Goal: Information Seeking & Learning: Find specific fact

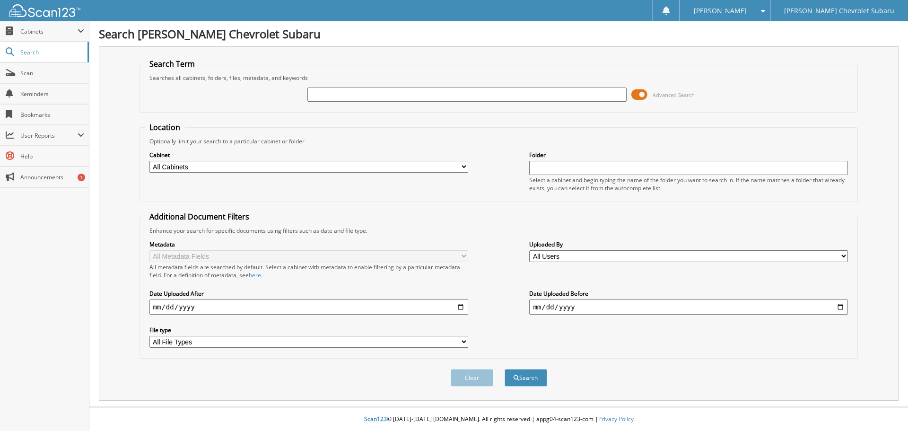
click at [390, 93] on input "text" at bounding box center [466, 94] width 319 height 14
type input "71086"
click at [459, 307] on input "date" at bounding box center [308, 306] width 319 height 15
type input "[DATE]"
click at [841, 307] on input "date" at bounding box center [688, 306] width 319 height 15
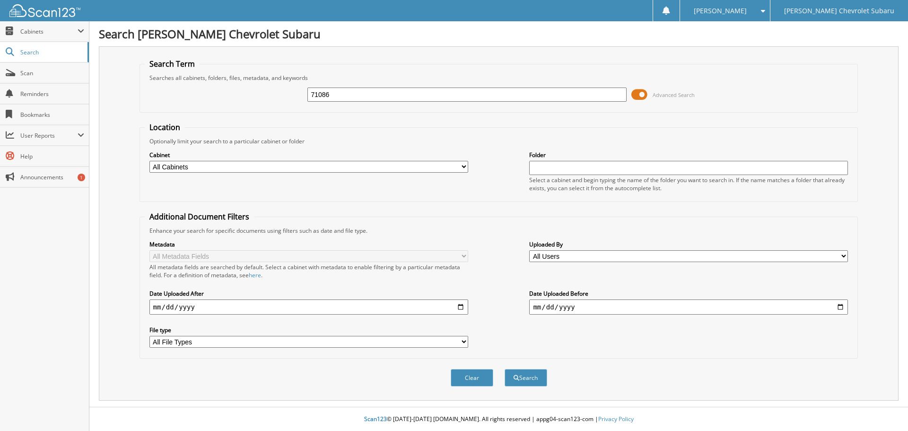
type input "[DATE]"
click at [524, 378] on button "Search" at bounding box center [525, 377] width 43 height 17
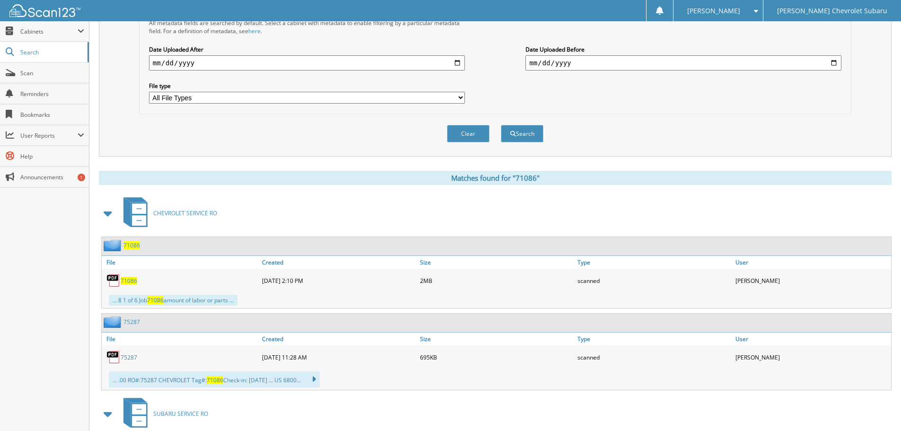
scroll to position [331, 0]
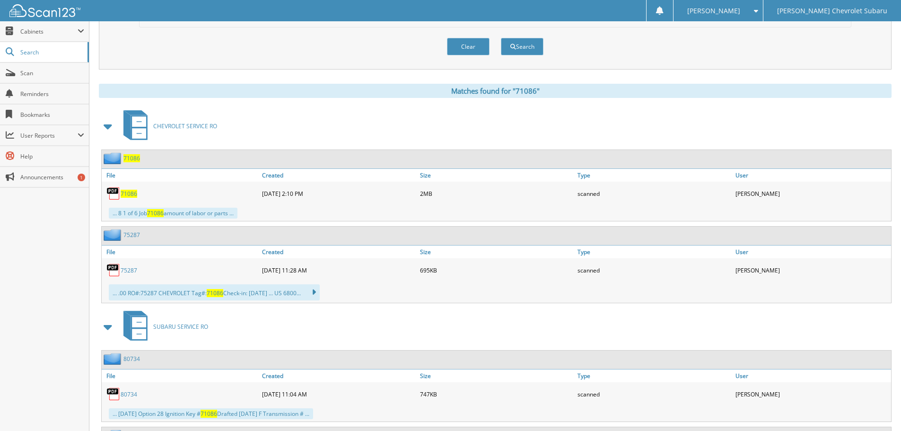
click at [126, 194] on span "71086" at bounding box center [129, 194] width 17 height 8
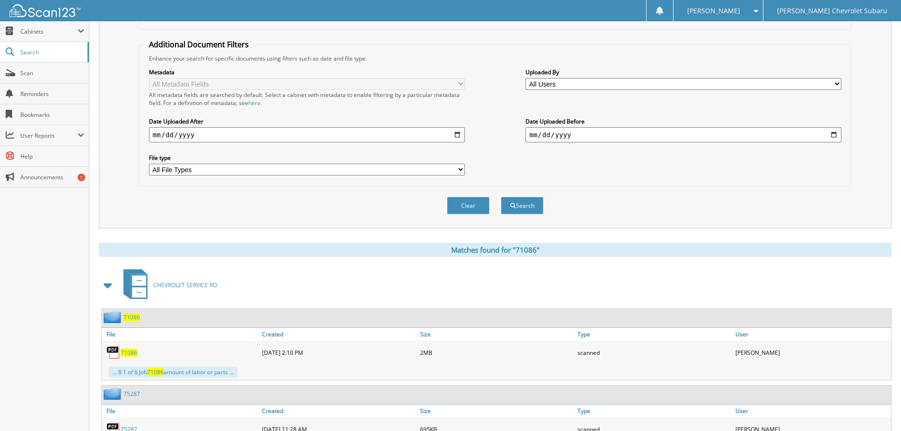
scroll to position [0, 0]
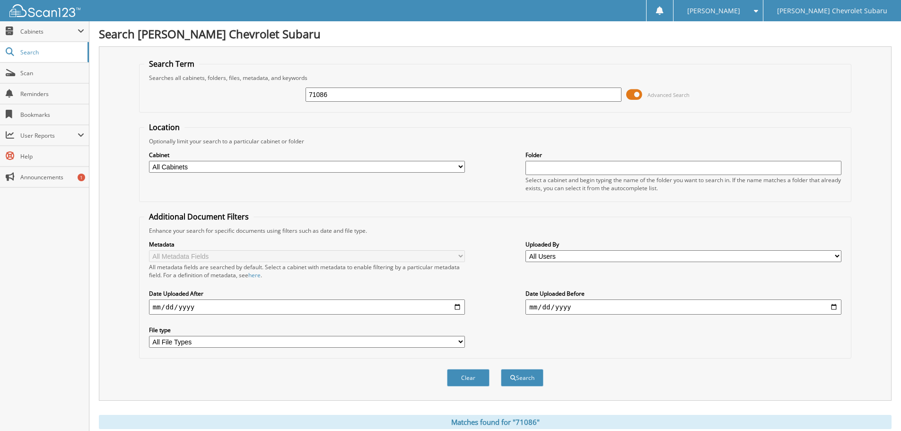
click at [386, 90] on input "71086" at bounding box center [463, 94] width 316 height 14
type input "75287"
click at [528, 377] on button "Search" at bounding box center [522, 377] width 43 height 17
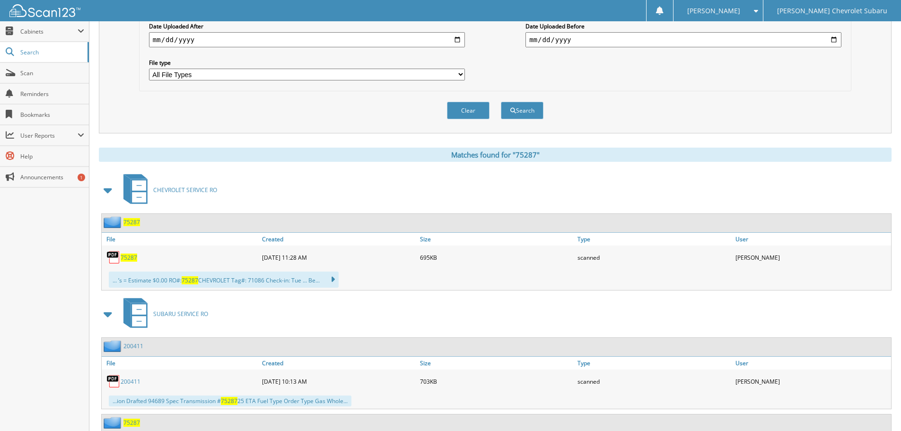
scroll to position [284, 0]
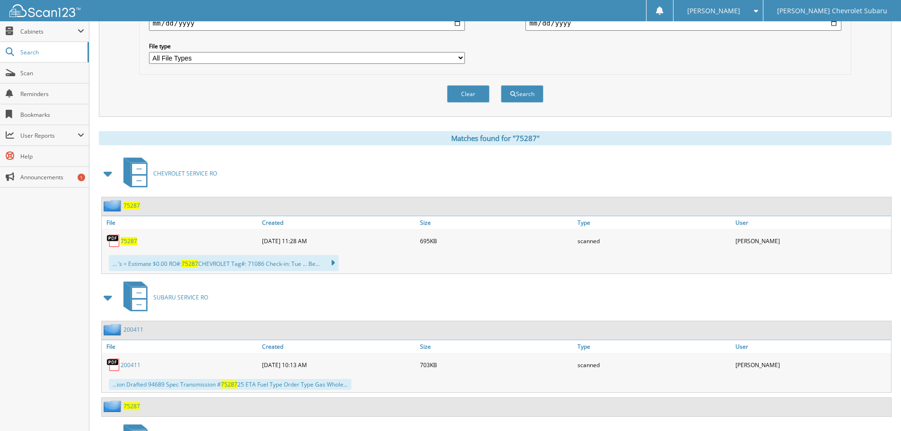
click at [128, 239] on span "75287" at bounding box center [129, 241] width 17 height 8
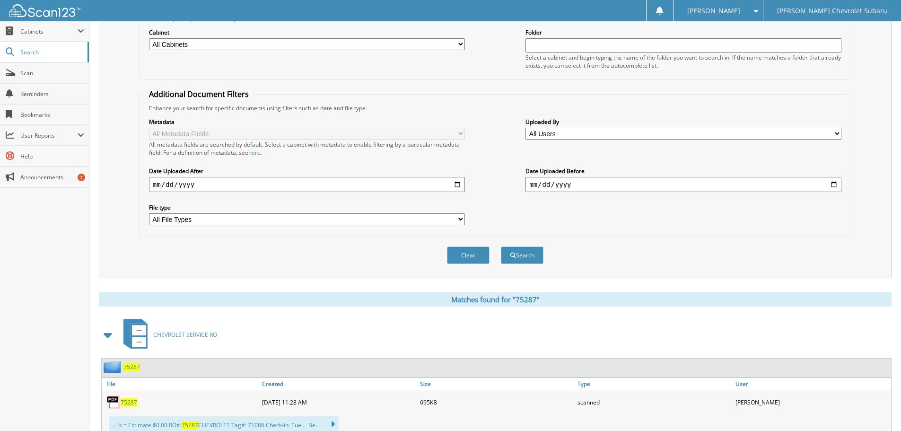
scroll to position [77, 0]
